Goal: Check status: Check status

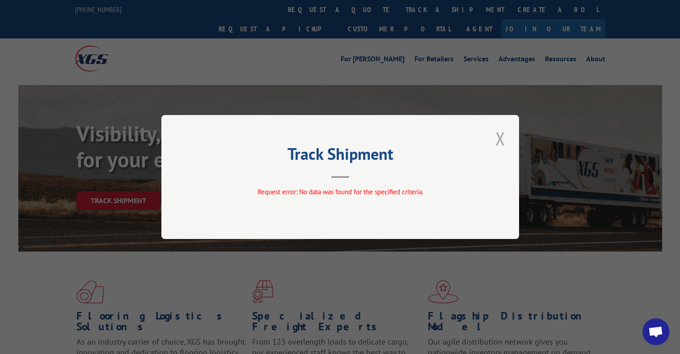
click at [502, 134] on button "Close modal" at bounding box center [500, 138] width 15 height 25
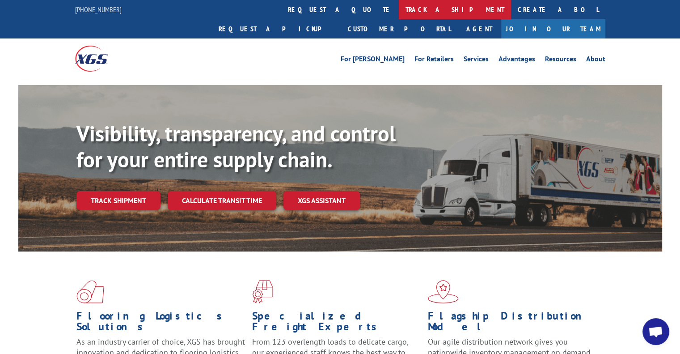
click at [399, 11] on link "track a shipment" at bounding box center [455, 9] width 112 height 19
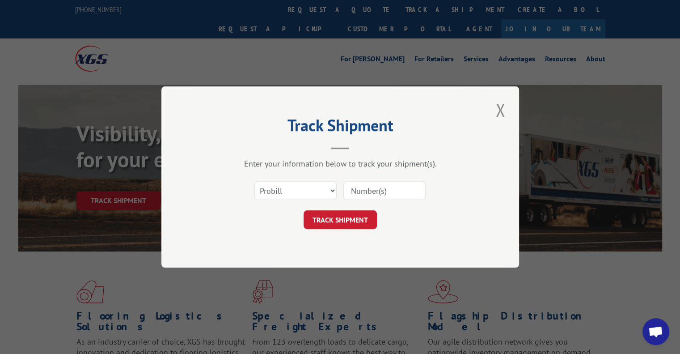
click at [395, 184] on input at bounding box center [385, 190] width 82 height 19
paste input "293962824"
type input "293962824"
click at [317, 193] on select "Select category... Probill BOL PO" at bounding box center [296, 190] width 82 height 19
select select "po"
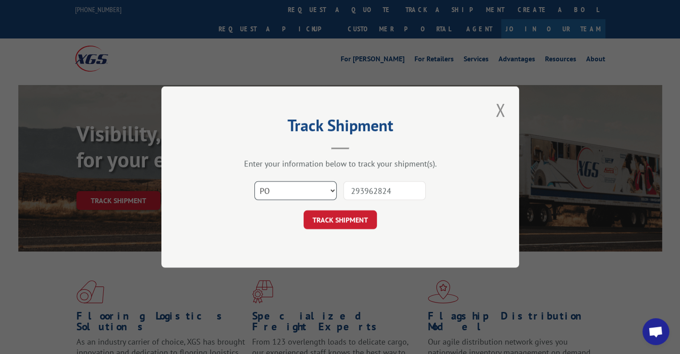
click at [255, 181] on select "Select category... Probill BOL PO" at bounding box center [296, 190] width 82 height 19
click at [359, 222] on button "TRACK SHIPMENT" at bounding box center [340, 219] width 73 height 19
